Goal: Task Accomplishment & Management: Use online tool/utility

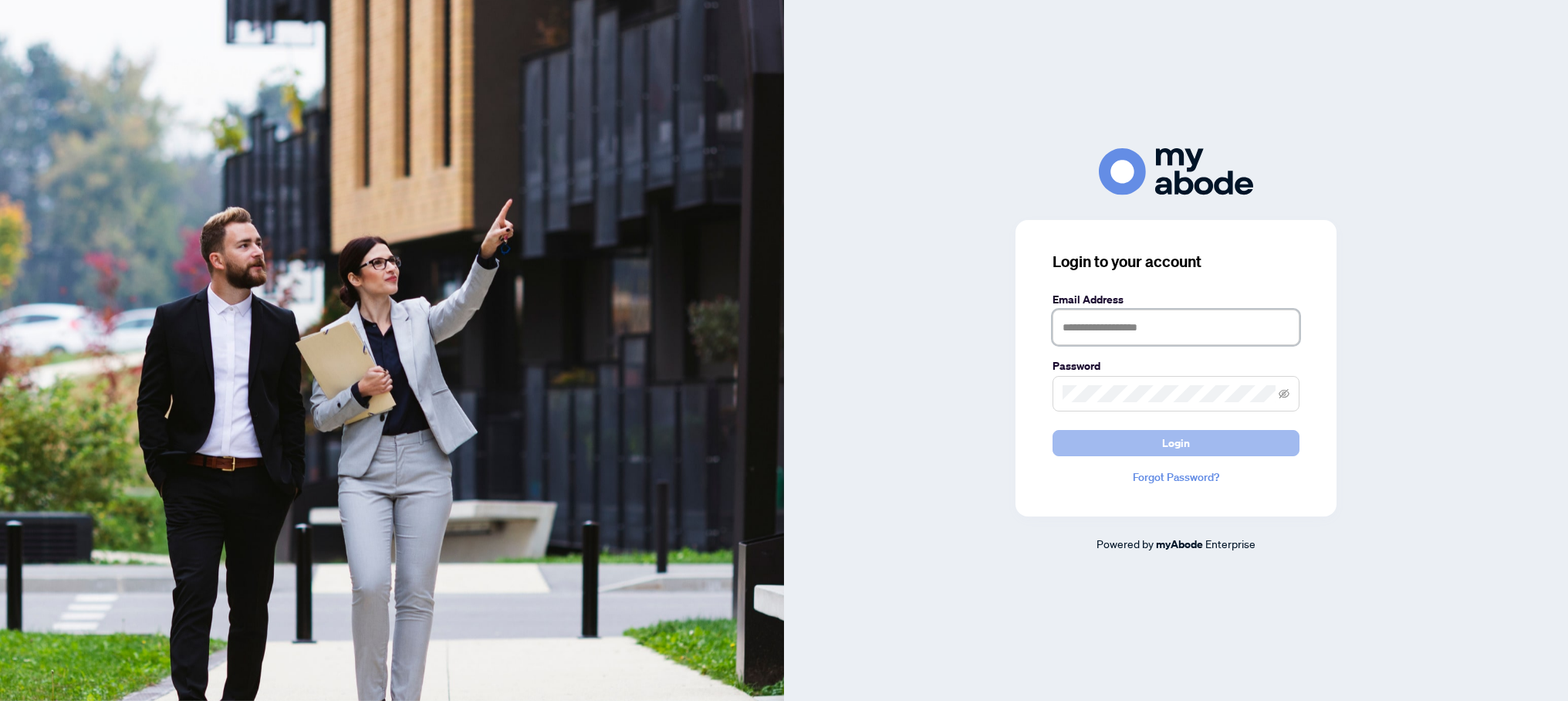
type input "**********"
click at [1179, 444] on span "Login" at bounding box center [1176, 443] width 28 height 25
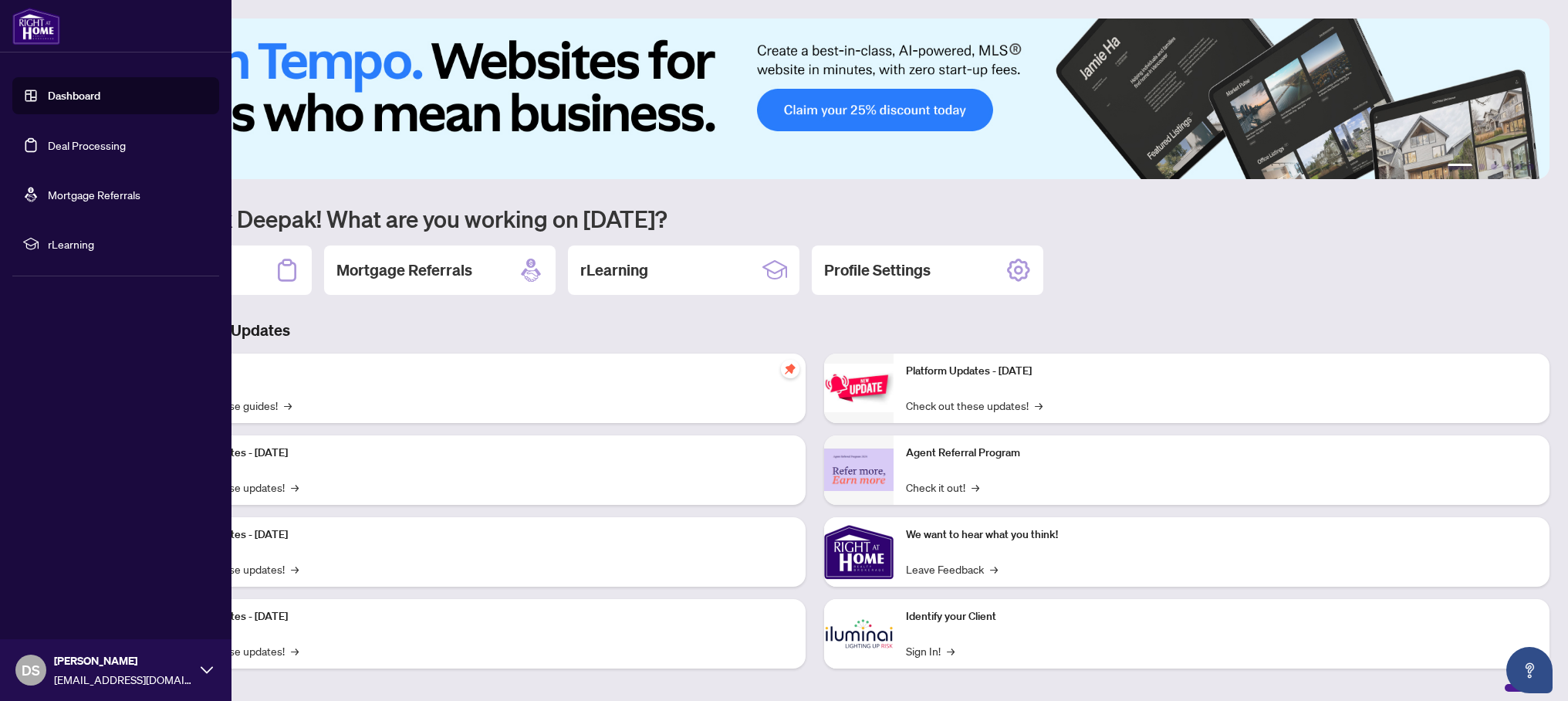
click at [48, 148] on link "Deal Processing" at bounding box center [86, 145] width 78 height 14
